Goal: Task Accomplishment & Management: Use online tool/utility

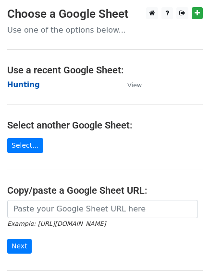
click at [24, 84] on strong "Hunting" at bounding box center [23, 85] width 33 height 9
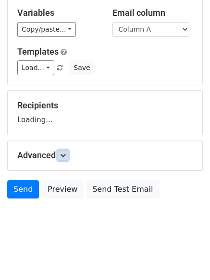
click at [66, 156] on icon at bounding box center [63, 156] width 6 height 6
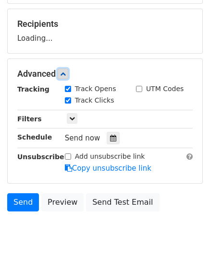
scroll to position [136, 0]
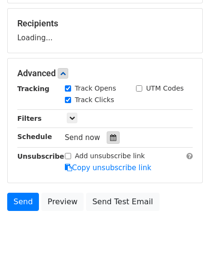
click at [110, 142] on div at bounding box center [113, 138] width 13 height 12
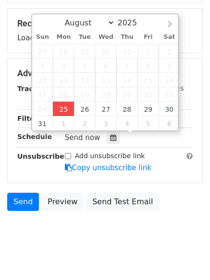
type input "2025-08-25 12:00"
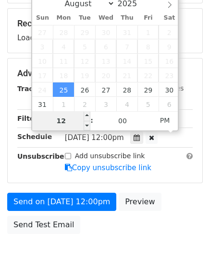
type input "4"
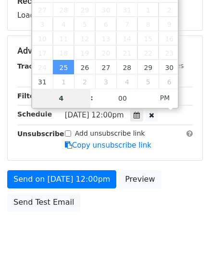
scroll to position [171, 0]
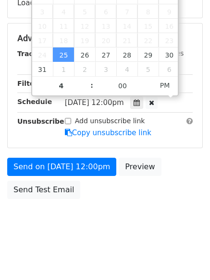
type input "2025-08-25 16:00"
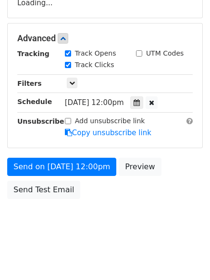
click at [140, 223] on body "New Campaign Daily emails left: 50 Google Sheet: Hunting Variables Copy/paste..…" at bounding box center [105, 39] width 210 height 407
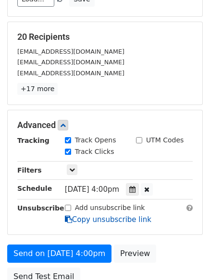
scroll to position [210, 0]
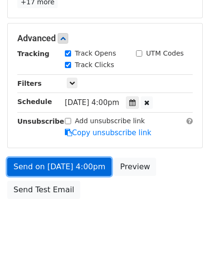
click at [63, 165] on link "Send on Aug 25 at 4:00pm" at bounding box center [59, 167] width 104 height 18
click at [63, 164] on link "Send on Aug 25 at 4:00pm" at bounding box center [59, 167] width 104 height 18
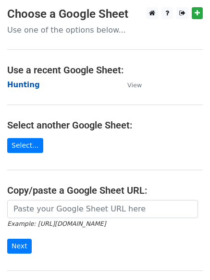
click at [25, 85] on strong "Hunting" at bounding box center [23, 85] width 33 height 9
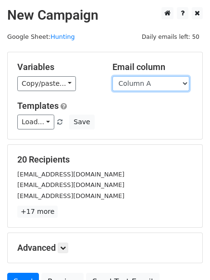
click at [134, 85] on select "Column A Column B Column C" at bounding box center [150, 83] width 77 height 15
select select "Column B"
click at [112, 76] on select "Column A Column B Column C" at bounding box center [150, 83] width 77 height 15
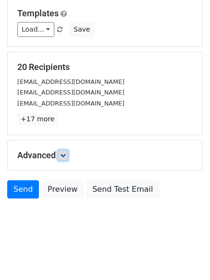
click at [66, 154] on icon at bounding box center [63, 156] width 6 height 6
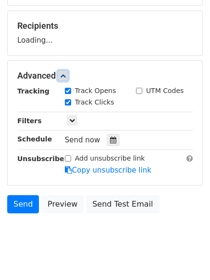
scroll to position [135, 0]
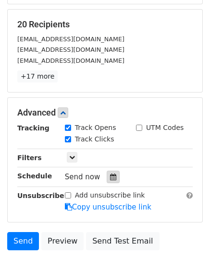
click at [108, 174] on div at bounding box center [113, 177] width 13 height 12
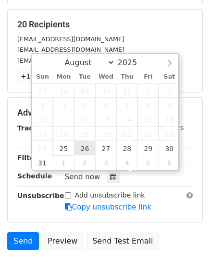
type input "2025-08-26 12:00"
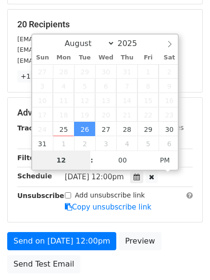
type input "5"
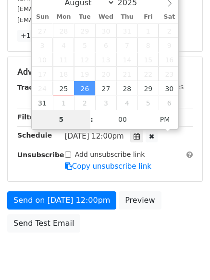
scroll to position [210, 0]
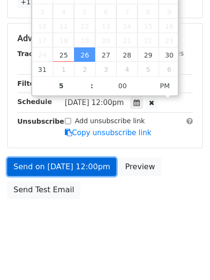
type input "2025-08-26 17:00"
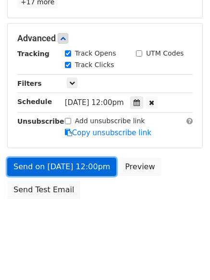
click at [62, 162] on link "Send on Aug 26 at 12:00pm" at bounding box center [61, 167] width 109 height 18
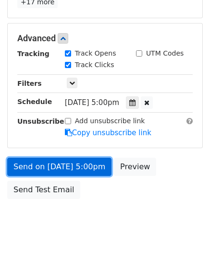
click at [62, 162] on link "Send on Aug 26 at 5:00pm" at bounding box center [59, 167] width 104 height 18
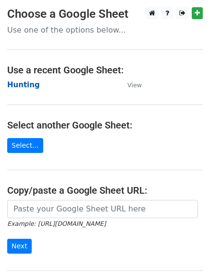
click at [25, 85] on strong "Hunting" at bounding box center [23, 85] width 33 height 9
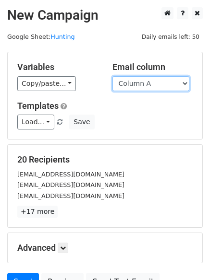
drag, startPoint x: 0, startPoint y: 0, endPoint x: 142, endPoint y: 86, distance: 166.3
click at [142, 86] on select "Column A Column B Column C" at bounding box center [150, 83] width 77 height 15
select select "Column C"
click at [112, 76] on select "Column A Column B Column C" at bounding box center [150, 83] width 77 height 15
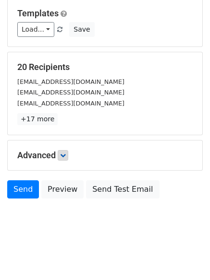
click at [69, 150] on div "Advanced Tracking Track Opens UTM Codes Track Clicks Filters Only include sprea…" at bounding box center [105, 156] width 194 height 30
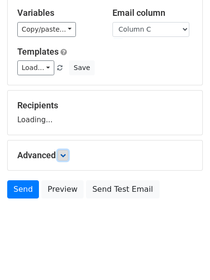
click at [66, 153] on icon at bounding box center [63, 156] width 6 height 6
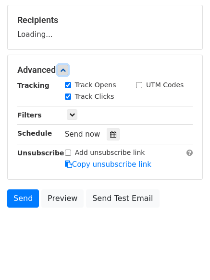
scroll to position [142, 0]
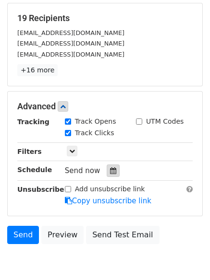
click at [110, 170] on icon at bounding box center [113, 171] width 6 height 7
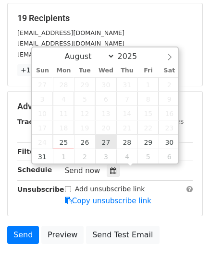
type input "2025-08-27 12:00"
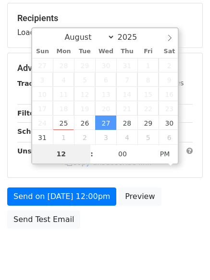
type input "6"
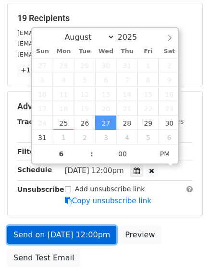
type input "2025-08-27 18:00"
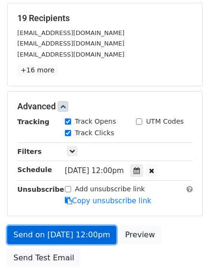
click at [67, 231] on link "Send on Aug 27 at 12:00pm" at bounding box center [61, 235] width 109 height 18
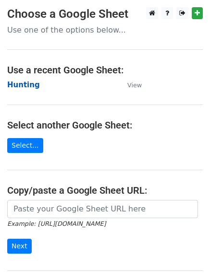
click at [24, 84] on strong "Hunting" at bounding box center [23, 85] width 33 height 9
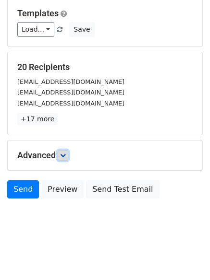
click at [64, 154] on icon at bounding box center [63, 156] width 6 height 6
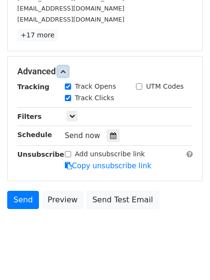
scroll to position [180, 0]
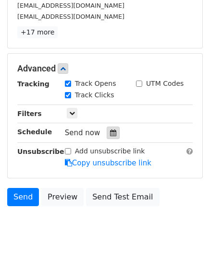
click at [110, 136] on icon at bounding box center [113, 133] width 6 height 7
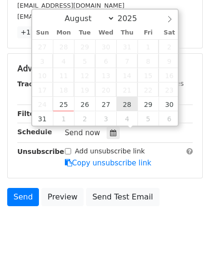
type input "2025-08-28 12:00"
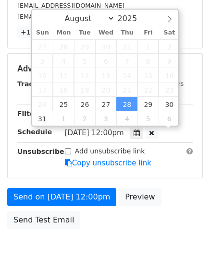
scroll to position [0, 0]
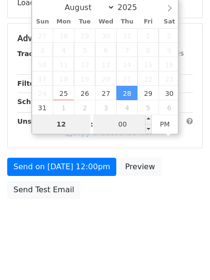
type input "7"
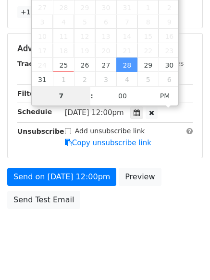
scroll to position [210, 0]
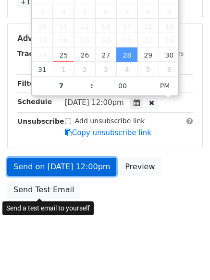
type input "2025-08-28 19:00"
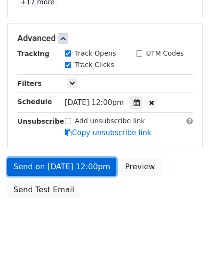
click at [61, 168] on link "Send on Aug 28 at 12:00pm" at bounding box center [61, 167] width 109 height 18
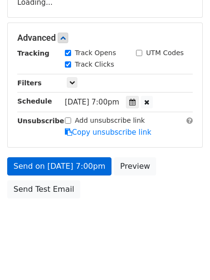
scroll to position [171, 0]
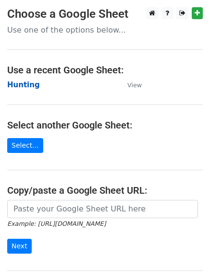
click at [22, 84] on strong "Hunting" at bounding box center [23, 85] width 33 height 9
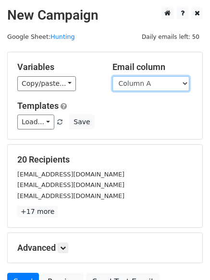
click at [157, 85] on select "Column A Column B Column C" at bounding box center [150, 83] width 77 height 15
select select "Column B"
click at [112, 76] on select "Column A Column B Column C" at bounding box center [150, 83] width 77 height 15
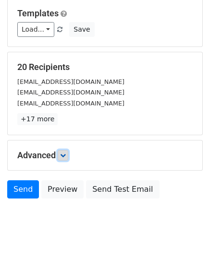
click at [66, 156] on icon at bounding box center [63, 156] width 6 height 6
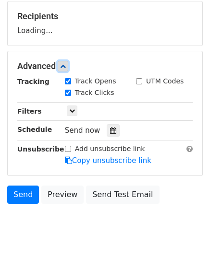
scroll to position [148, 0]
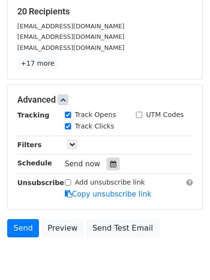
click at [110, 162] on icon at bounding box center [113, 164] width 6 height 7
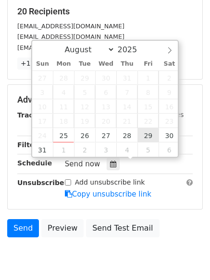
type input "2025-08-29 12:00"
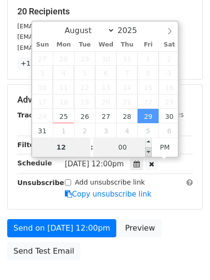
type input "8"
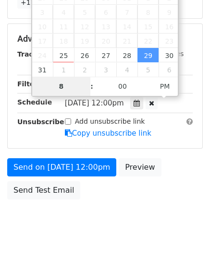
scroll to position [210, 0]
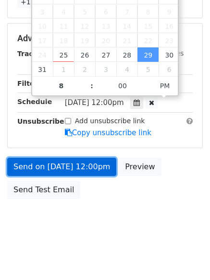
type input "2025-08-29 20:00"
click at [62, 164] on link "Send on Aug 29 at 12:00pm" at bounding box center [61, 167] width 109 height 18
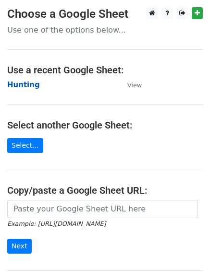
click at [23, 86] on strong "Hunting" at bounding box center [23, 85] width 33 height 9
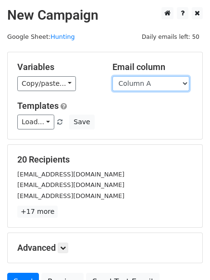
drag, startPoint x: 0, startPoint y: 0, endPoint x: 159, endPoint y: 84, distance: 180.0
click at [159, 84] on select "Column A Column B Column C" at bounding box center [150, 83] width 77 height 15
select select "Column C"
click at [112, 76] on select "Column A Column B Column C" at bounding box center [150, 83] width 77 height 15
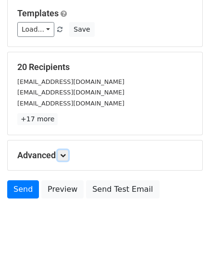
click at [61, 150] on link at bounding box center [63, 155] width 11 height 11
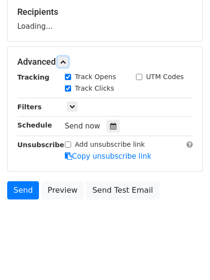
scroll to position [148, 0]
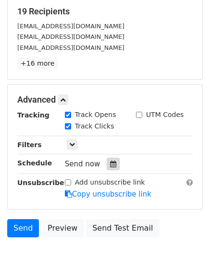
drag, startPoint x: 111, startPoint y: 165, endPoint x: 133, endPoint y: 165, distance: 22.1
click at [111, 165] on icon at bounding box center [113, 164] width 6 height 7
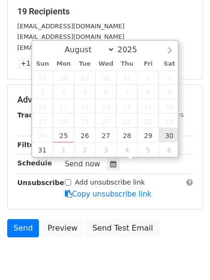
type input "2025-08-30 12:00"
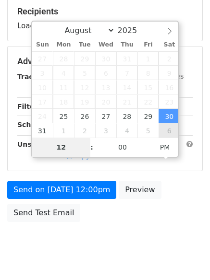
type input "9"
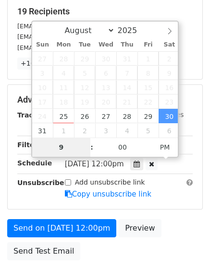
scroll to position [210, 0]
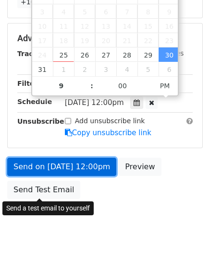
type input "2025-08-30 21:00"
click at [64, 174] on link "Send on Aug 30 at 12:00pm" at bounding box center [61, 167] width 109 height 18
